Goal: Task Accomplishment & Management: Manage account settings

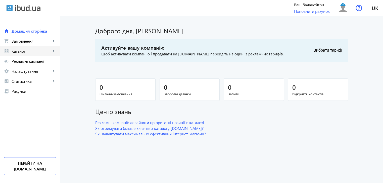
click at [53, 48] on link "grid_view Каталог keyboard_arrow_right" at bounding box center [30, 51] width 60 height 10
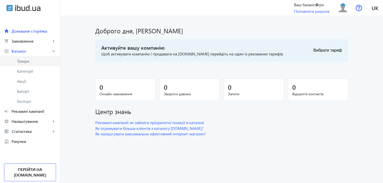
click at [26, 63] on span "Товари" at bounding box center [36, 61] width 39 height 5
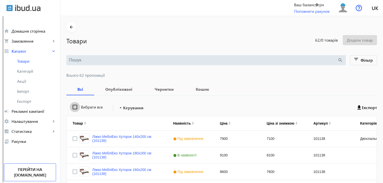
click at [71, 108] on input "Вибрати все" at bounding box center [75, 107] width 10 height 10
checkbox input "true"
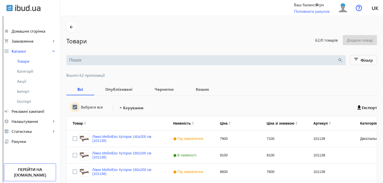
checkbox input "true"
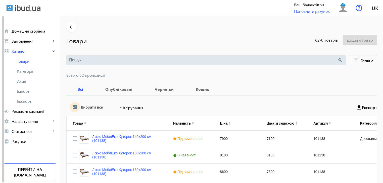
checkbox input "true"
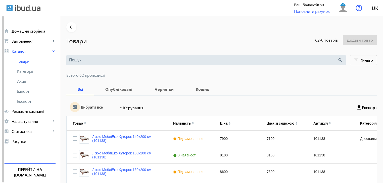
checkbox input "true"
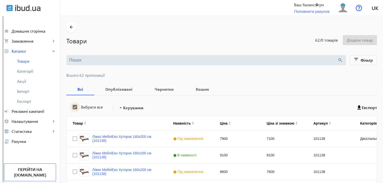
checkbox input "true"
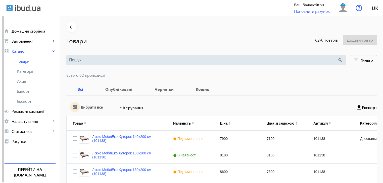
checkbox input "true"
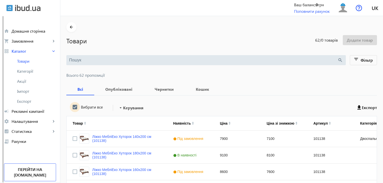
checkbox input "true"
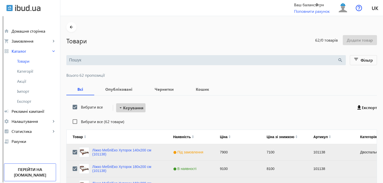
click at [125, 109] on span "Керування" at bounding box center [133, 108] width 20 height 6
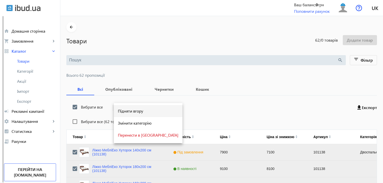
click at [126, 111] on span "Підняти вгору" at bounding box center [148, 111] width 61 height 4
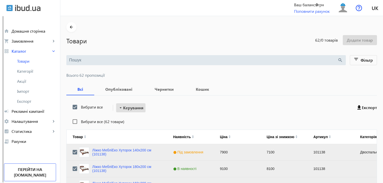
click at [126, 111] on span "Керування" at bounding box center [133, 108] width 20 height 6
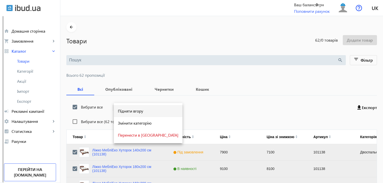
click at [126, 111] on span "Підняти вгору" at bounding box center [148, 111] width 61 height 4
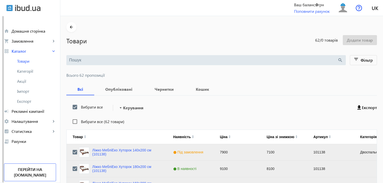
scroll to position [507, 0]
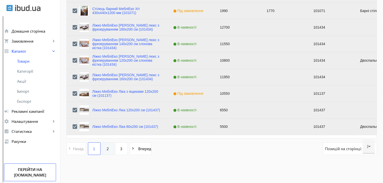
click at [102, 151] on link "2" at bounding box center [108, 149] width 13 height 13
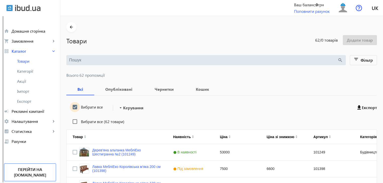
click at [73, 106] on input "Вибрати все" at bounding box center [75, 107] width 10 height 10
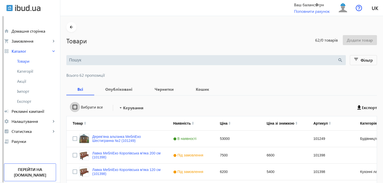
click at [73, 106] on input "Вибрати все" at bounding box center [75, 107] width 10 height 10
checkbox input "true"
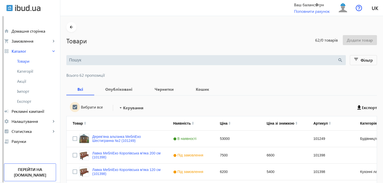
checkbox input "true"
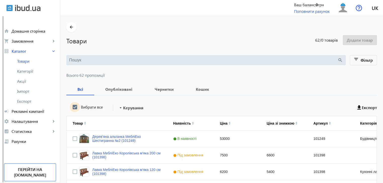
checkbox input "true"
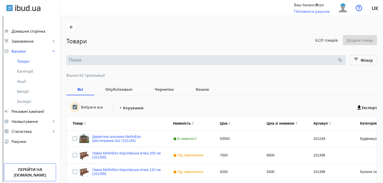
checkbox input "true"
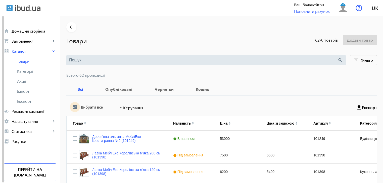
checkbox input "true"
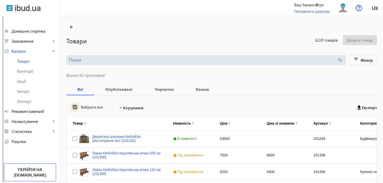
checkbox input "true"
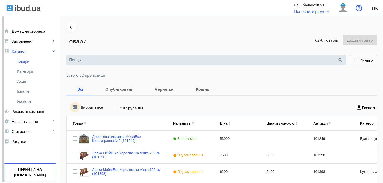
checkbox input "true"
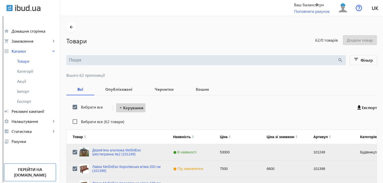
click at [126, 106] on span "Керування" at bounding box center [133, 108] width 20 height 6
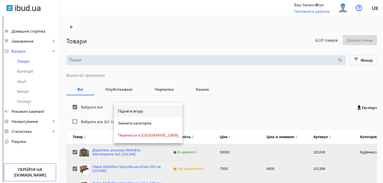
click at [125, 111] on span "Підняти вгору" at bounding box center [148, 111] width 61 height 4
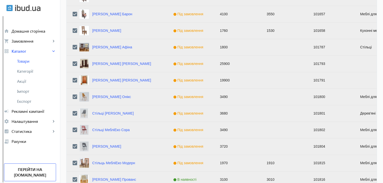
scroll to position [507, 0]
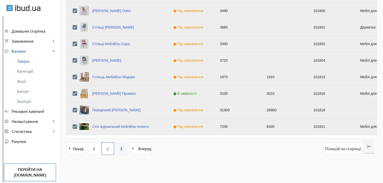
click at [116, 151] on link "3" at bounding box center [121, 149] width 13 height 13
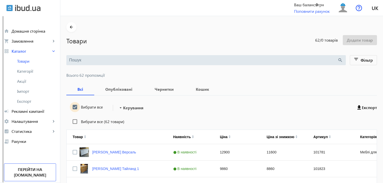
click at [71, 108] on input "Вибрати все" at bounding box center [75, 107] width 10 height 10
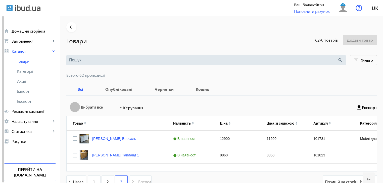
click at [71, 108] on input "Вибрати все" at bounding box center [75, 107] width 10 height 10
checkbox input "true"
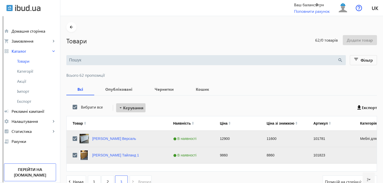
click at [123, 107] on span "Керування" at bounding box center [133, 108] width 20 height 6
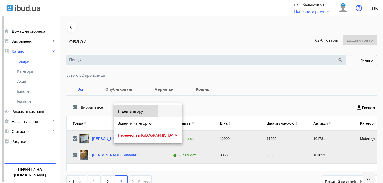
click at [124, 111] on span "Підняти вгору" at bounding box center [148, 111] width 61 height 4
